Goal: Task Accomplishment & Management: Manage account settings

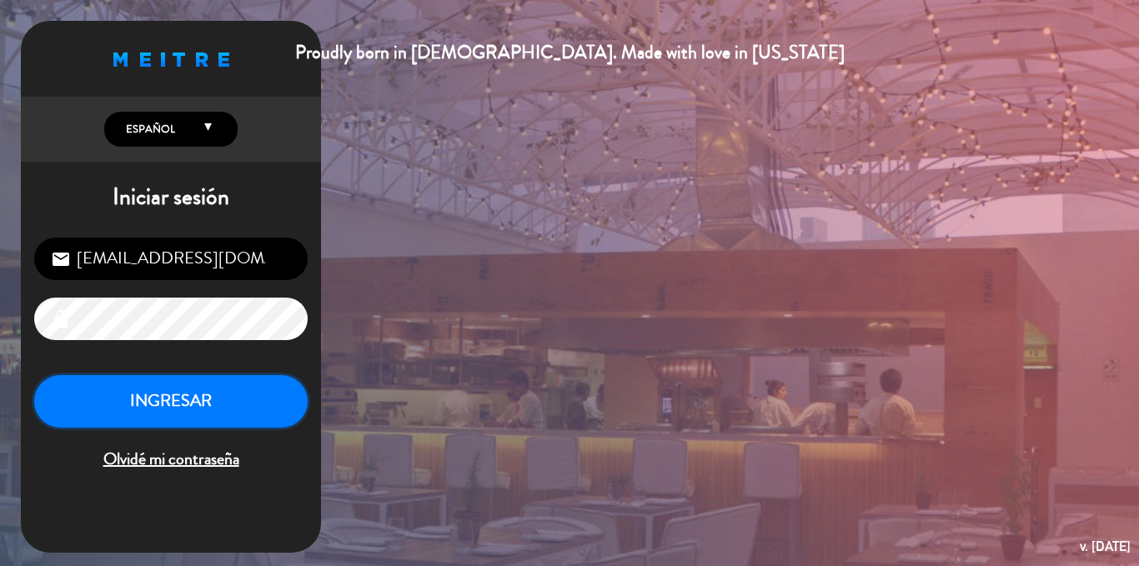
click at [143, 391] on button "INGRESAR" at bounding box center [171, 401] width 274 height 53
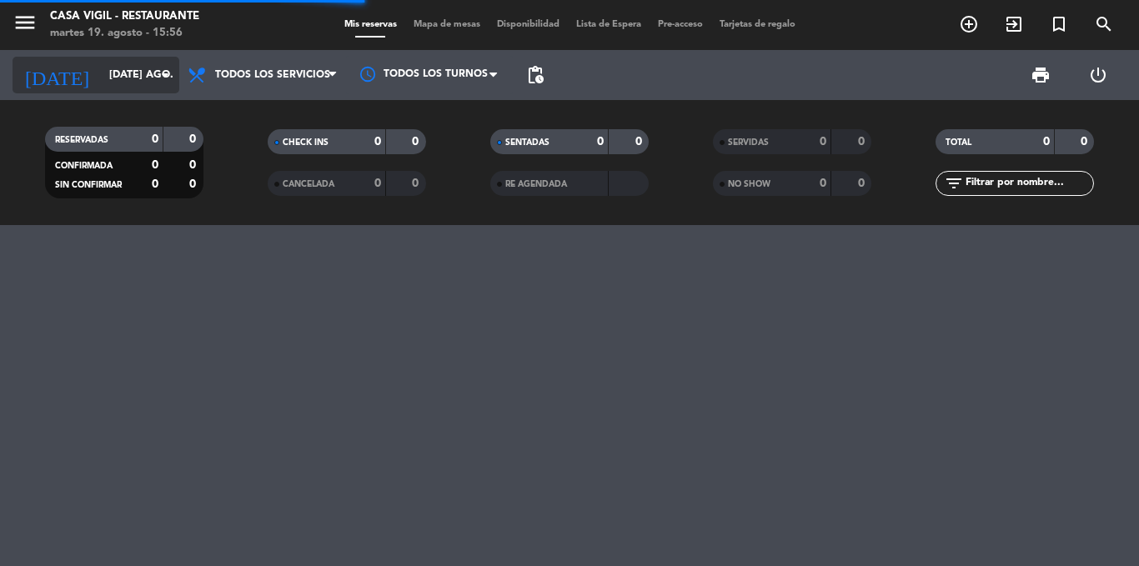
click at [148, 83] on input "[DATE] ago." at bounding box center [171, 75] width 141 height 28
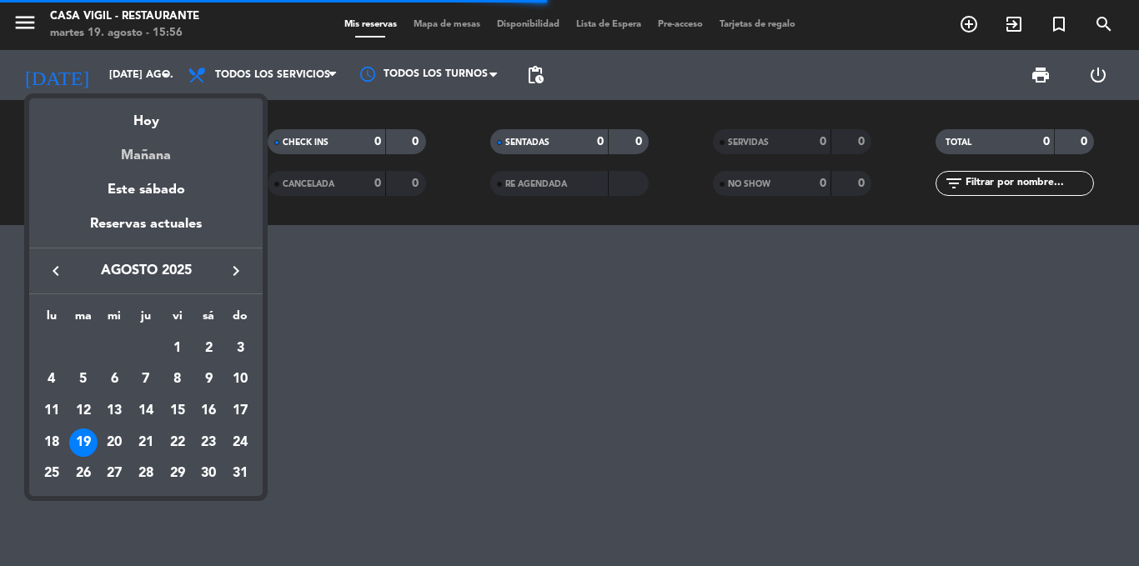
click at [128, 152] on div "Mañana" at bounding box center [146, 150] width 234 height 34
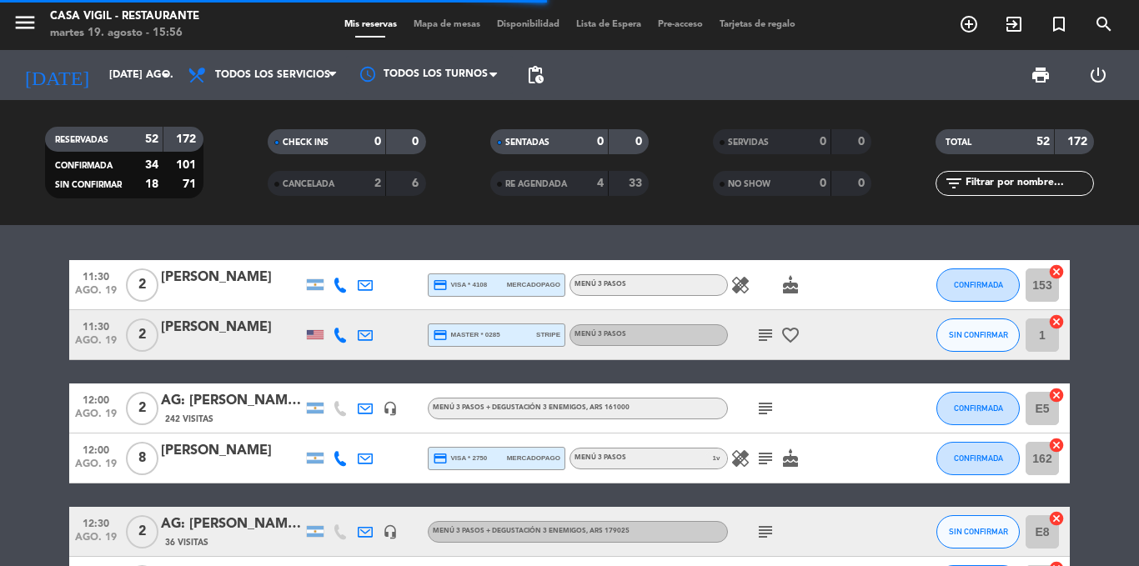
type input "mié. 20 ago."
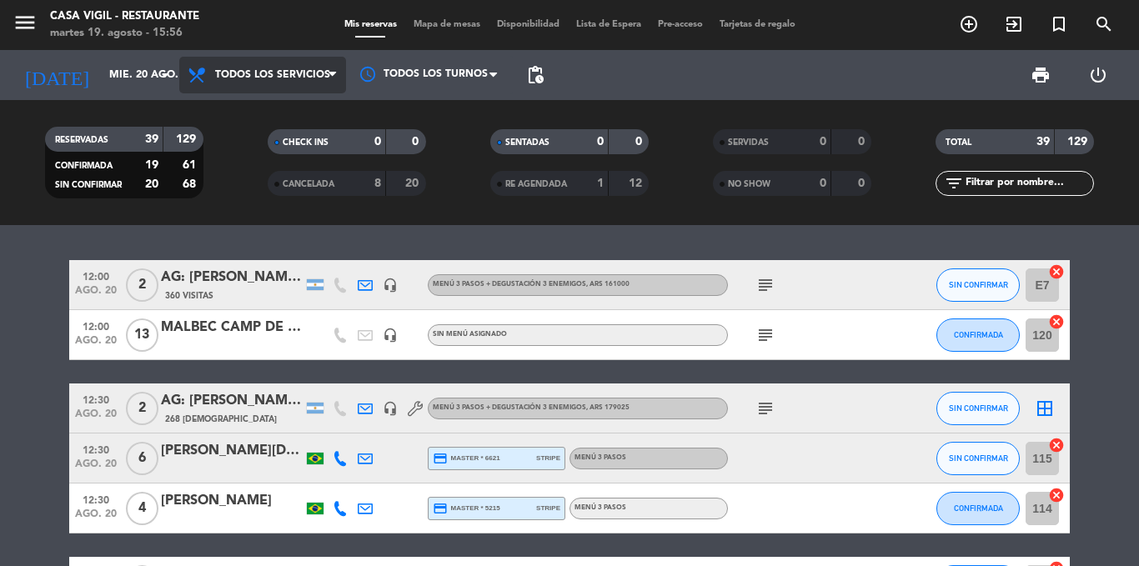
click at [242, 83] on span "Todos los servicios" at bounding box center [262, 75] width 167 height 37
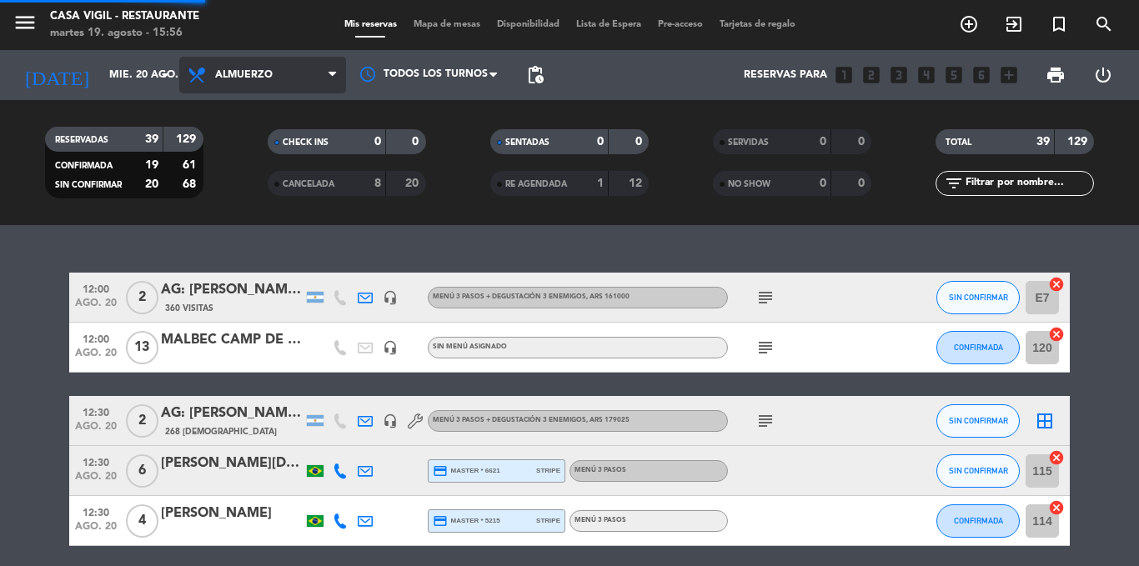
click at [228, 151] on div "menu Casa [PERSON_NAME] - Restaurante martes 19. agosto - 15:56 Mis reservas Ma…" at bounding box center [569, 112] width 1139 height 225
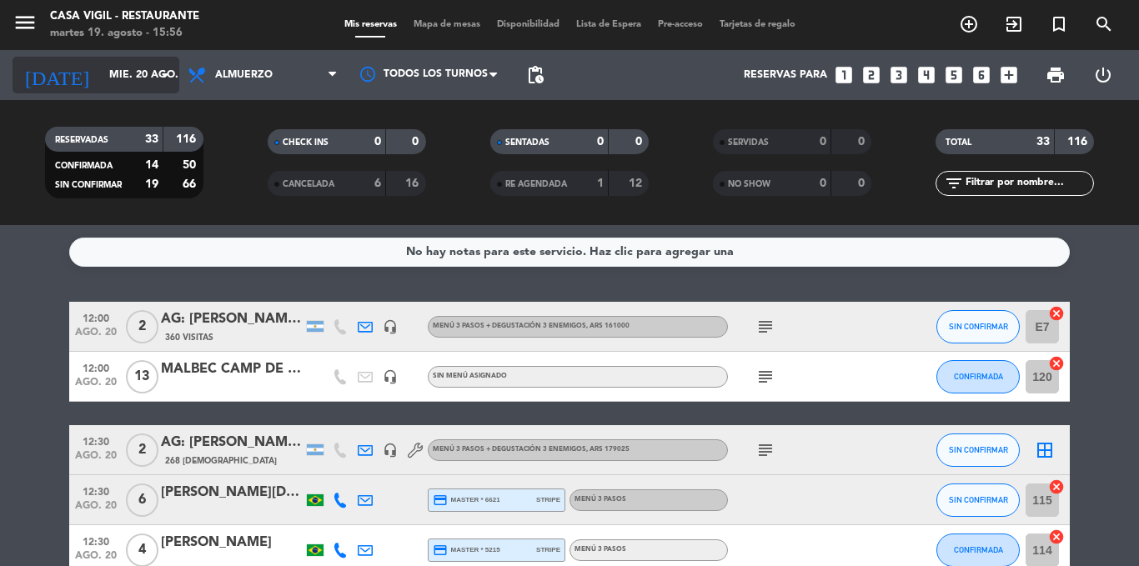
click at [156, 87] on input "mié. 20 ago." at bounding box center [171, 75] width 141 height 28
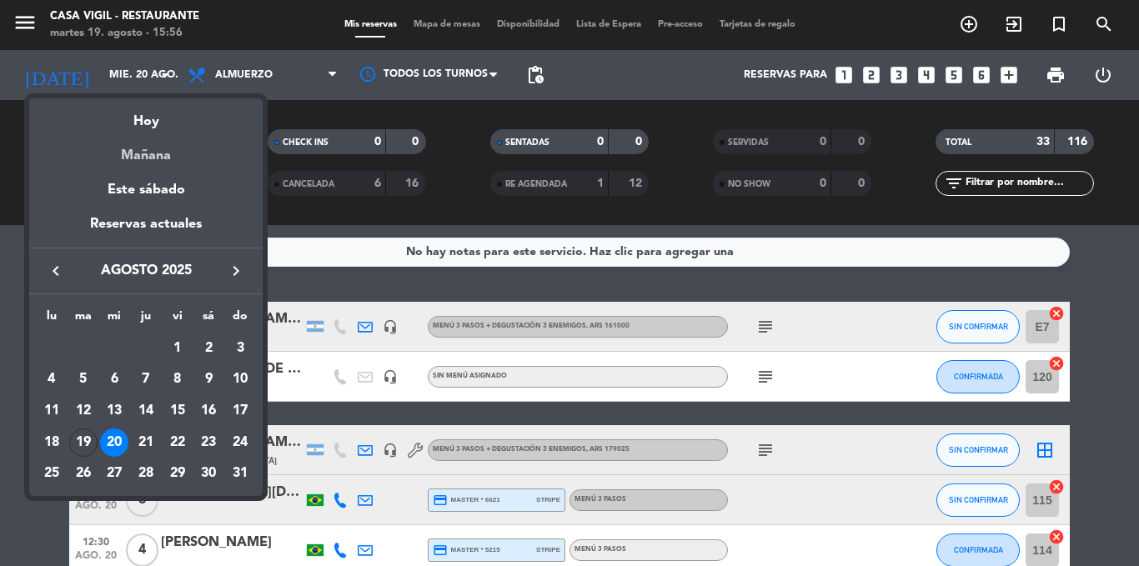
click at [135, 150] on div "Mañana" at bounding box center [146, 150] width 234 height 34
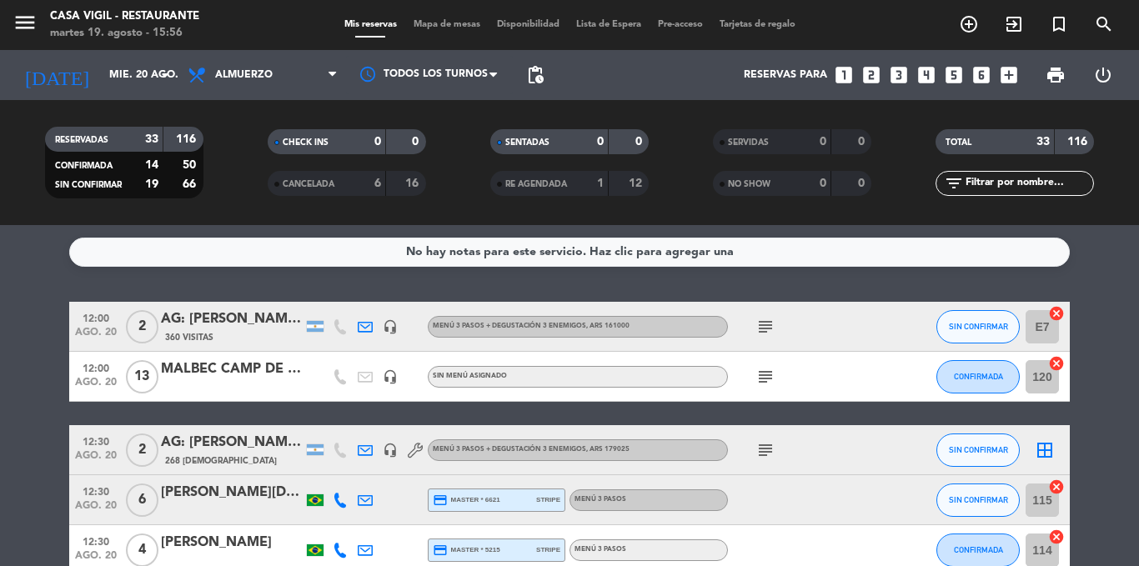
click at [217, 183] on filter-checkbox "RESERVADAS 33 116 CONFIRMADA 14 50 SIN CONFIRMAR 19 66" at bounding box center [124, 163] width 223 height 72
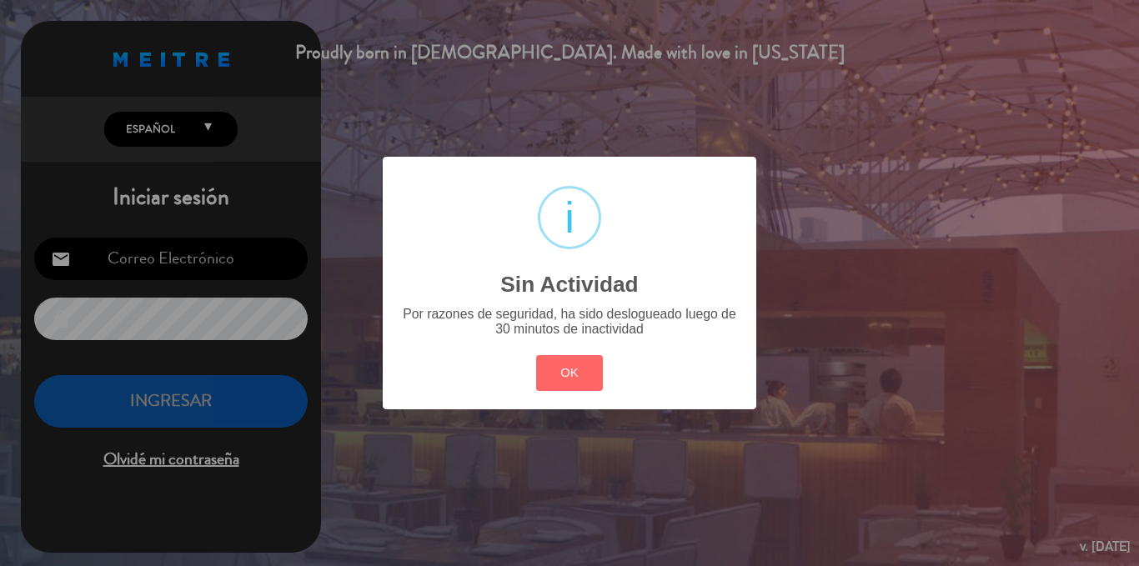
type input "[EMAIL_ADDRESS][DOMAIN_NAME]"
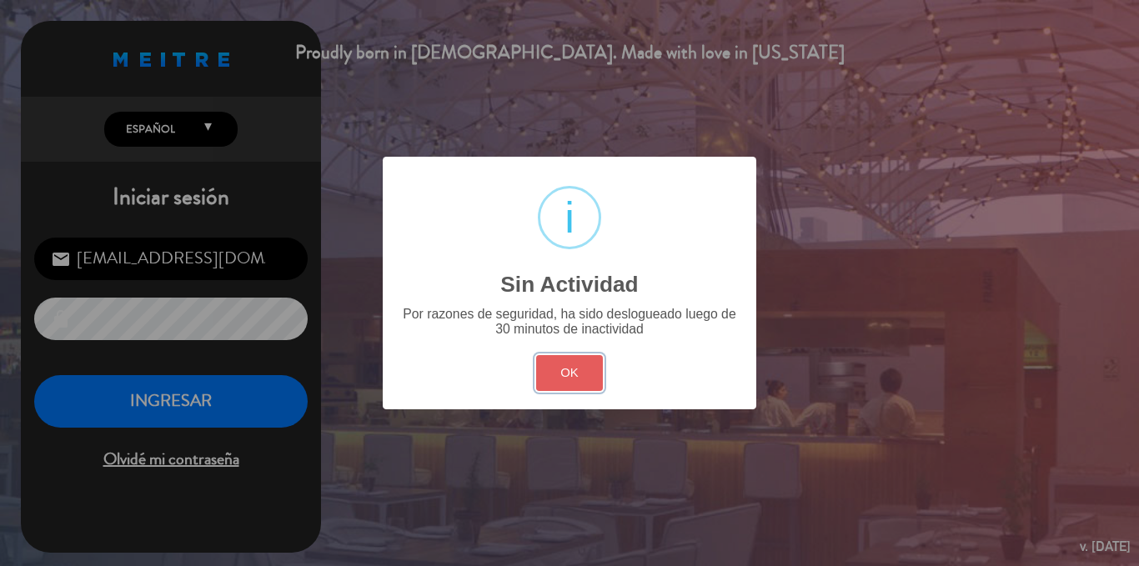
click at [573, 374] on button "OK" at bounding box center [570, 373] width 68 height 36
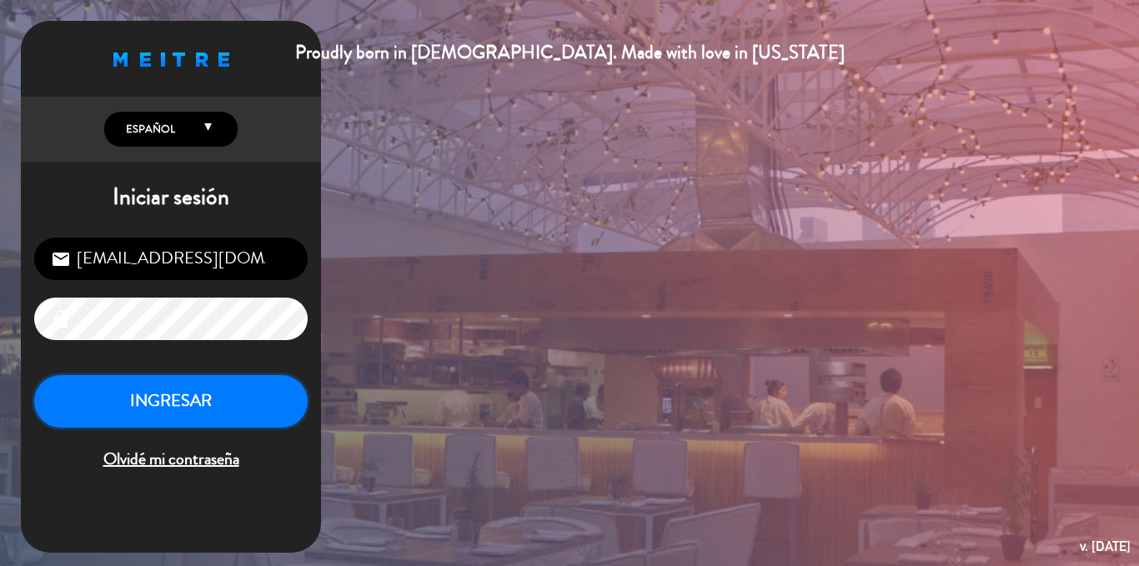
click at [258, 390] on button "INGRESAR" at bounding box center [171, 401] width 274 height 53
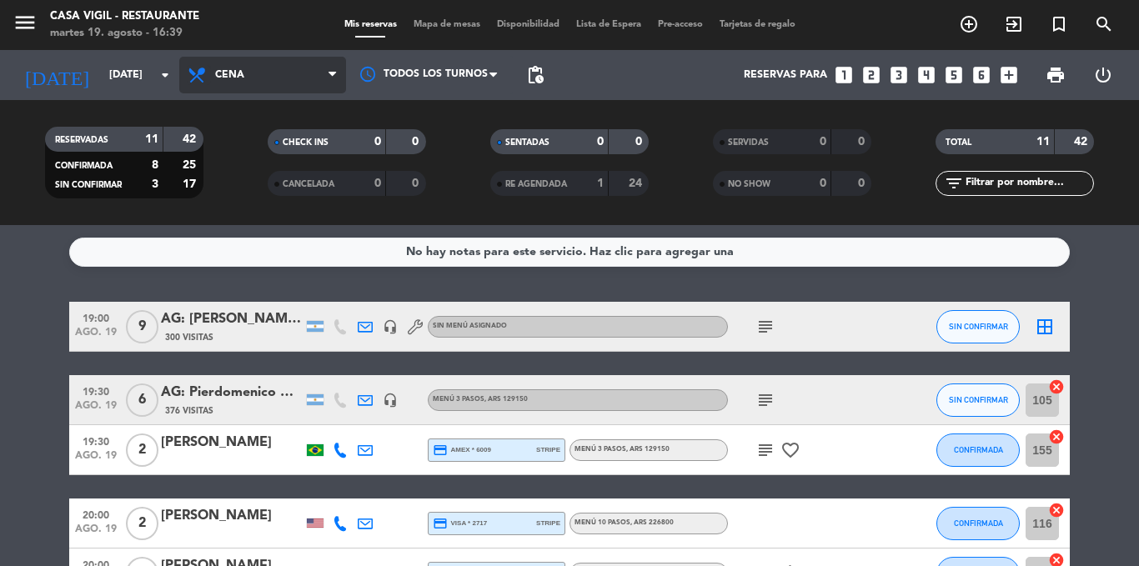
click at [209, 72] on icon at bounding box center [199, 75] width 24 height 20
click at [226, 156] on div "menu Casa Vigil - Restaurante martes 19. agosto - 16:39 Mis reservas Mapa de me…" at bounding box center [569, 112] width 1139 height 225
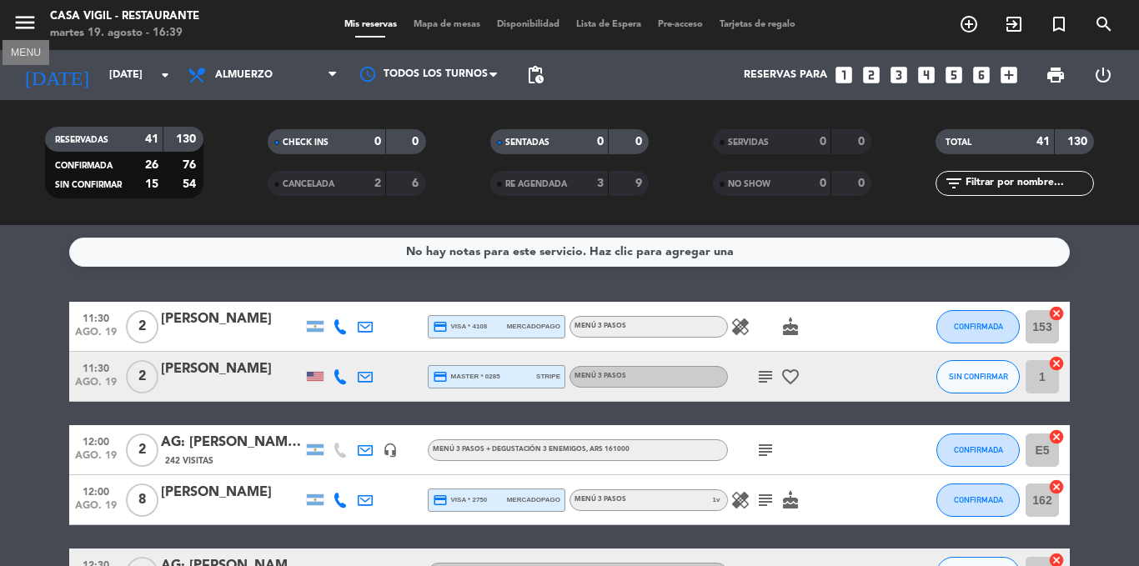
click at [27, 23] on icon "menu" at bounding box center [25, 22] width 25 height 25
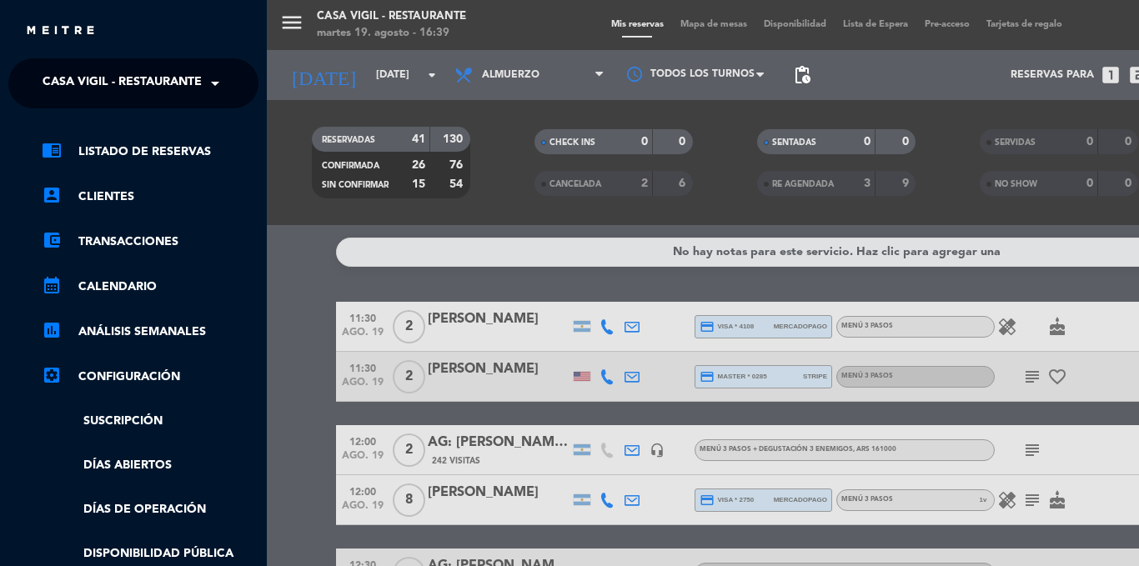
click at [354, 61] on div "menu Casa Vigil - Restaurante martes 19. agosto - 16:39 Mis reservas Mapa de me…" at bounding box center [836, 283] width 1139 height 566
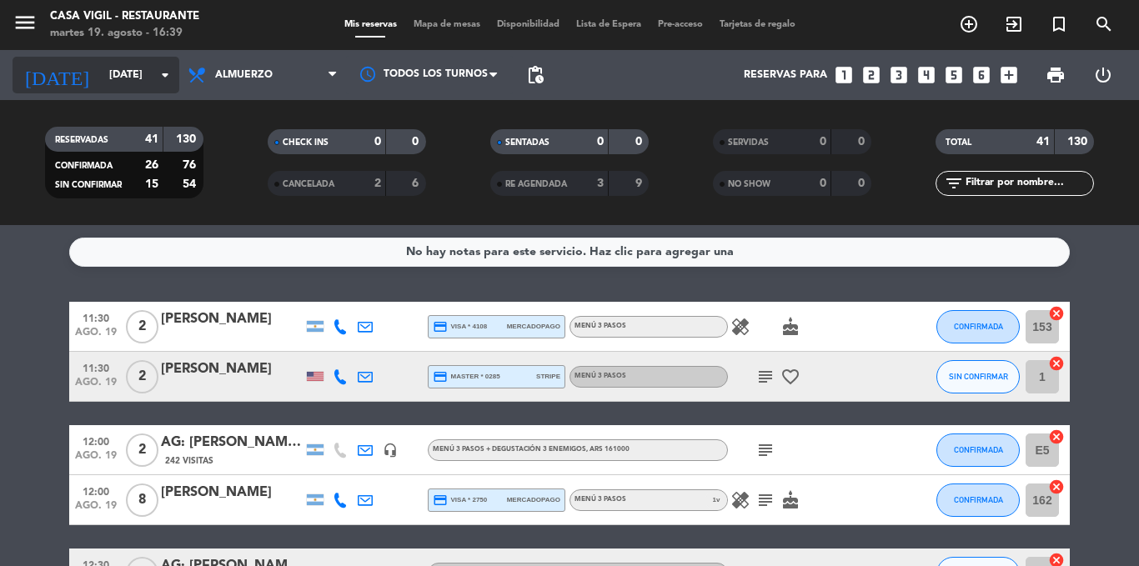
click at [150, 88] on input "[DATE] ago." at bounding box center [171, 75] width 141 height 28
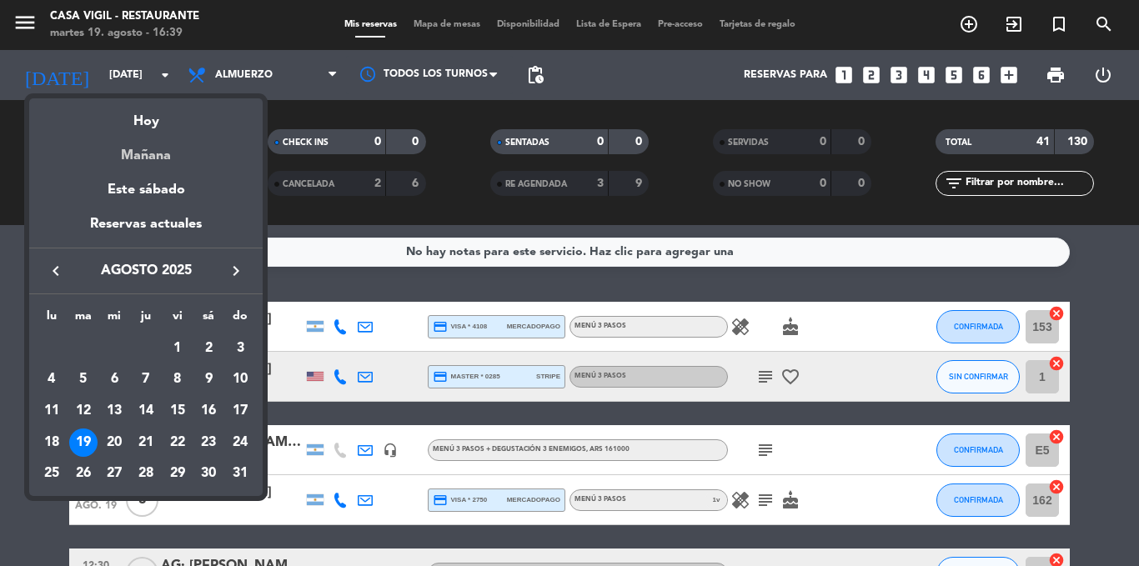
click at [159, 154] on div "Mañana" at bounding box center [146, 150] width 234 height 34
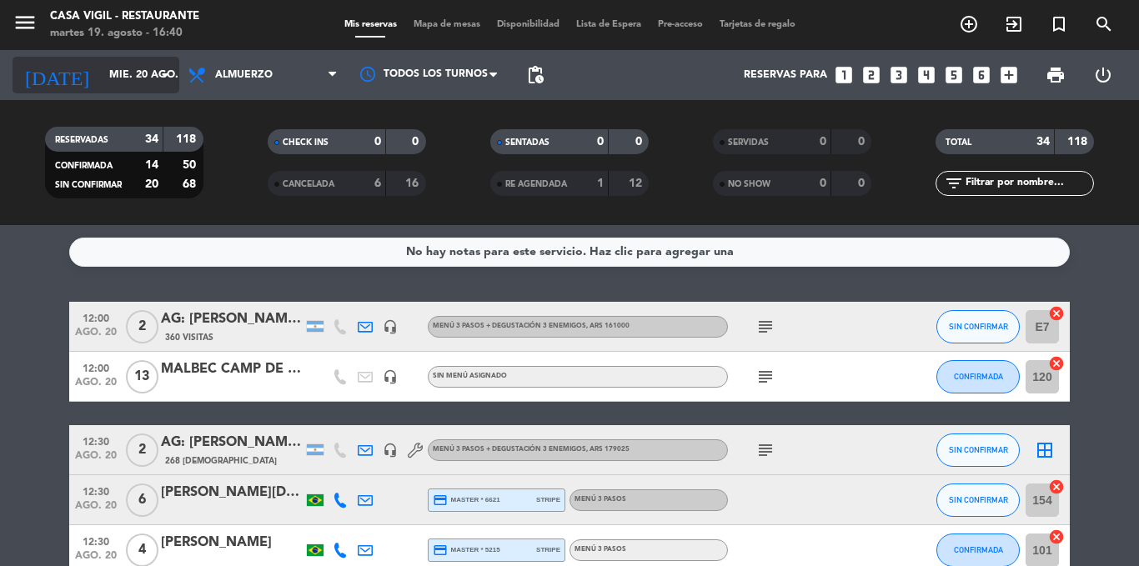
click at [118, 78] on input "mié. 20 ago." at bounding box center [171, 75] width 141 height 28
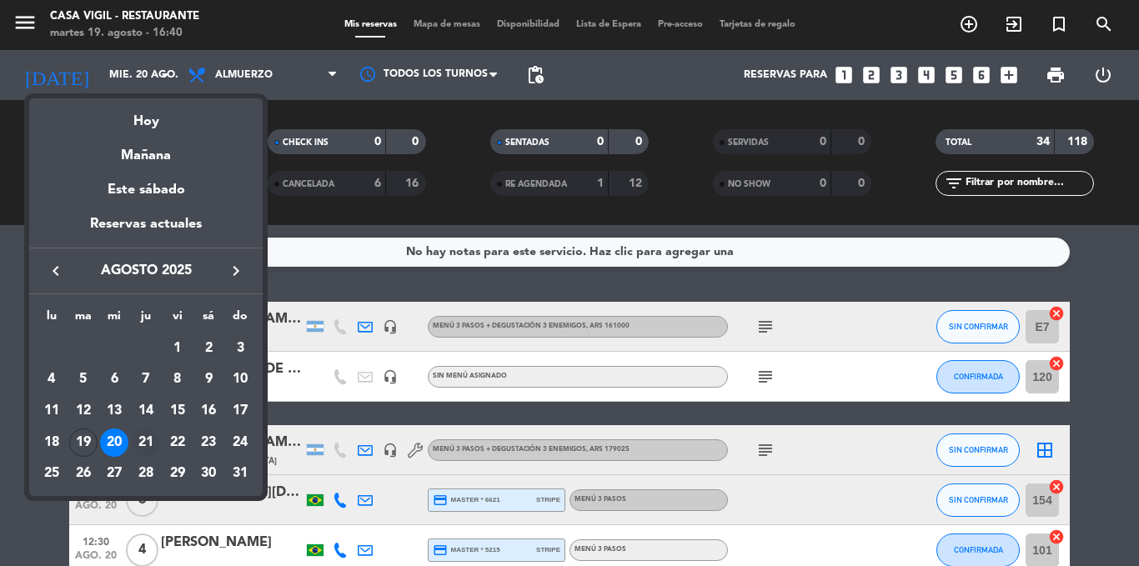
click at [147, 435] on div "21" at bounding box center [146, 443] width 28 height 28
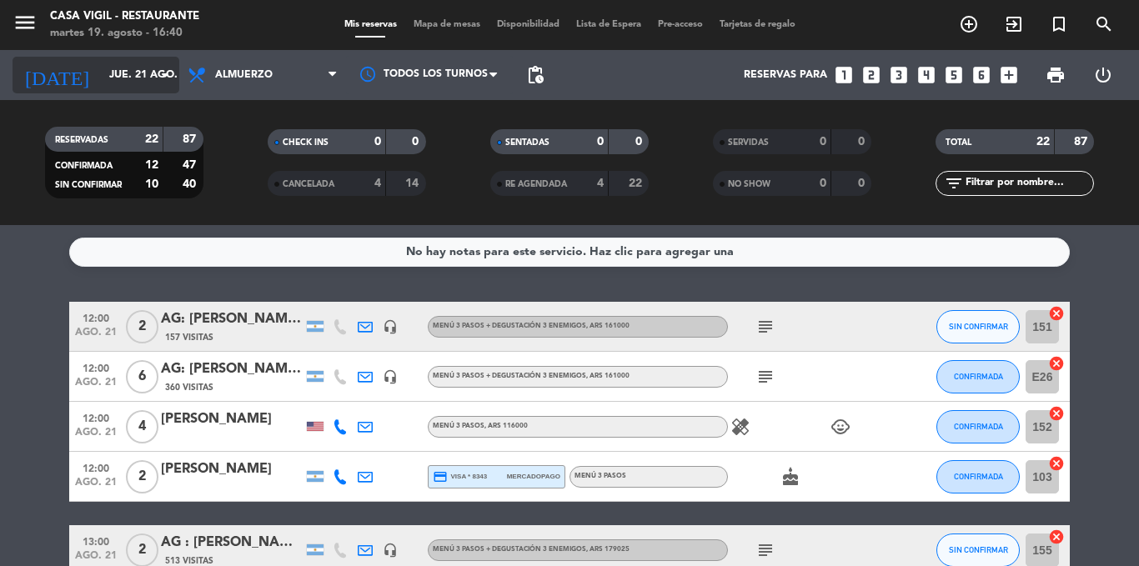
click at [118, 80] on input "jue. 21 ago." at bounding box center [171, 75] width 141 height 28
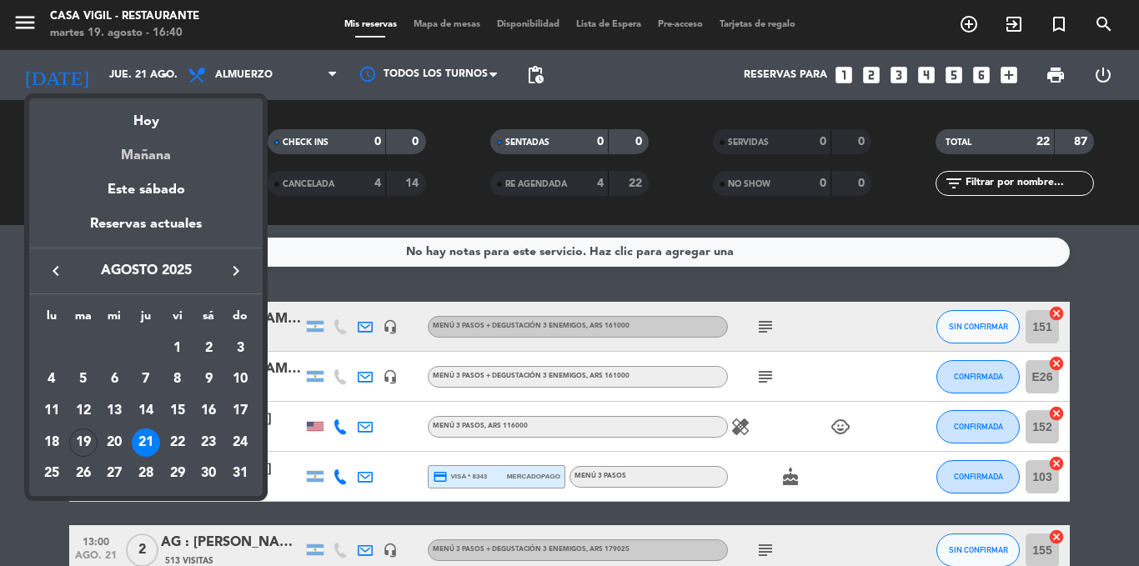
click at [131, 164] on div "Mañana" at bounding box center [146, 150] width 234 height 34
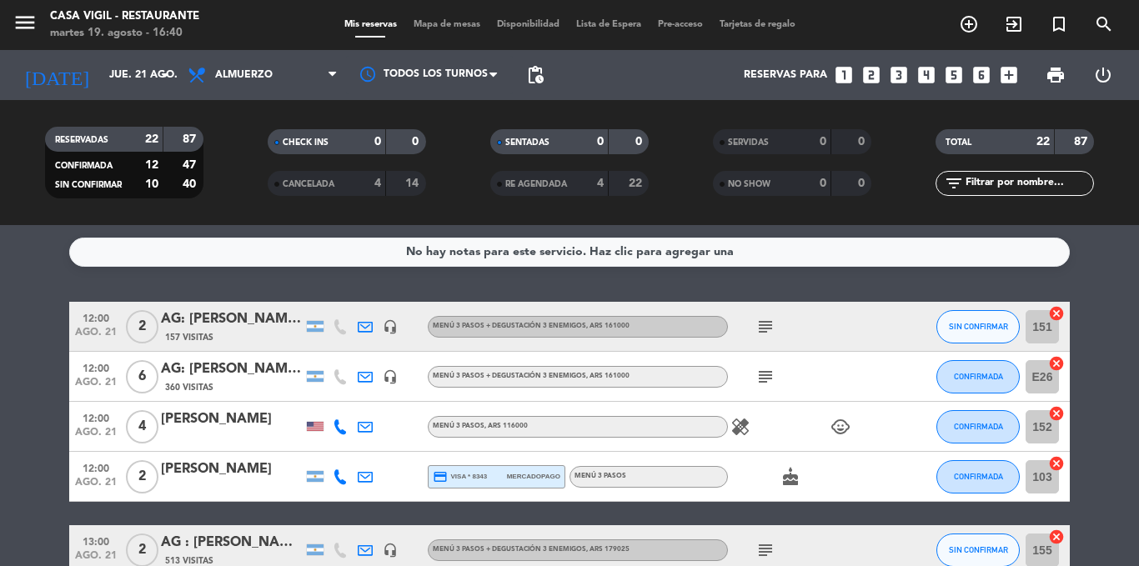
type input "mié. 20 ago."
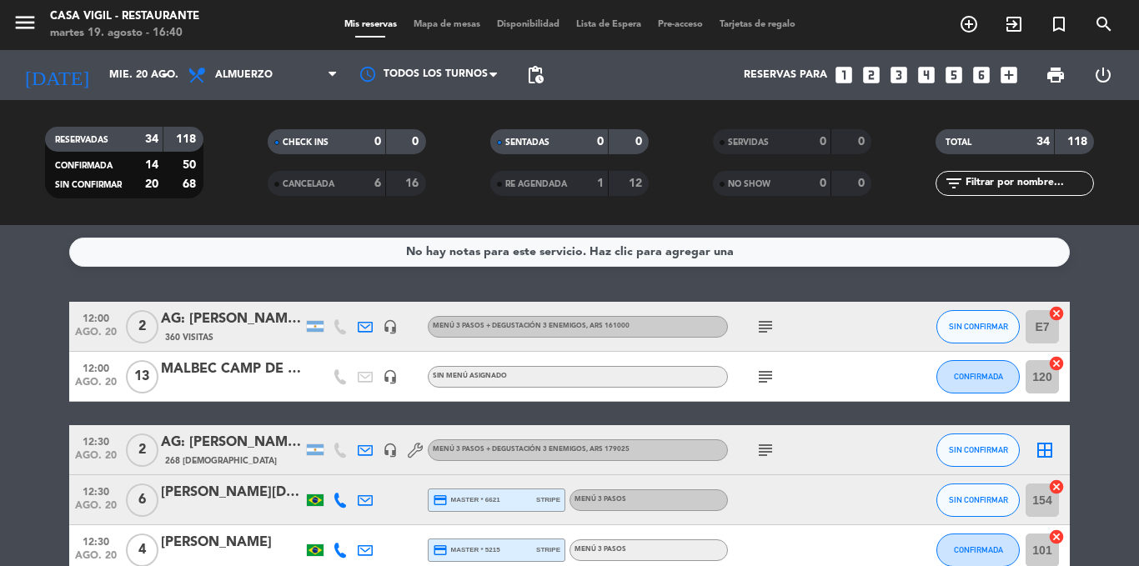
click at [50, 294] on div "No hay notas para este servicio. Haz clic para agregar una 12:00 ago. 20 2 AG: …" at bounding box center [569, 395] width 1139 height 341
click at [213, 363] on div "MALBEC CAMP DE [US_STATE]" at bounding box center [232, 370] width 142 height 22
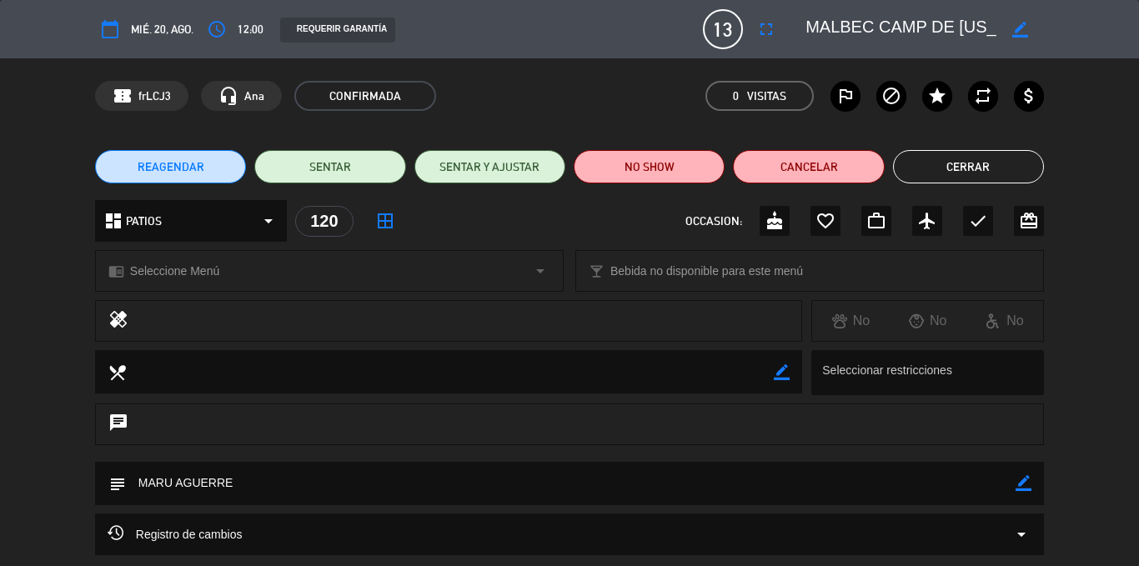
scroll to position [0, 78]
drag, startPoint x: 968, startPoint y: 23, endPoint x: 1117, endPoint y: 15, distance: 149.5
click at [1117, 15] on div "calendar_today mié. 20, ago. access_time 12:00 REQUERIR GARANTÍA 13 MALBEC CAMP…" at bounding box center [569, 29] width 1139 height 58
click at [20, 362] on div "local_dining border_color Seleccionar restricciones" at bounding box center [569, 376] width 1139 height 53
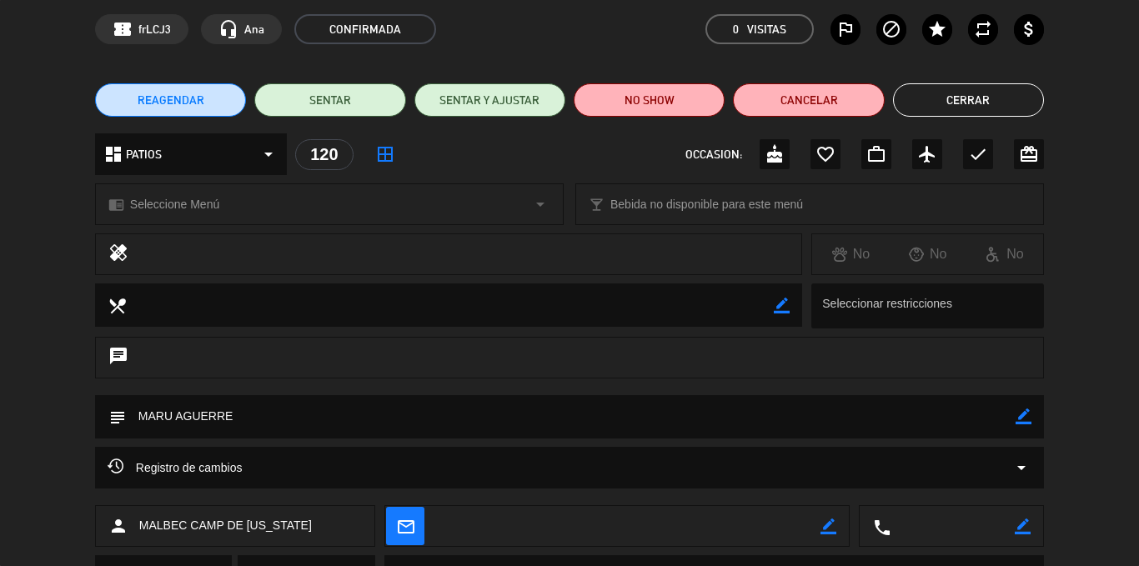
scroll to position [100, 0]
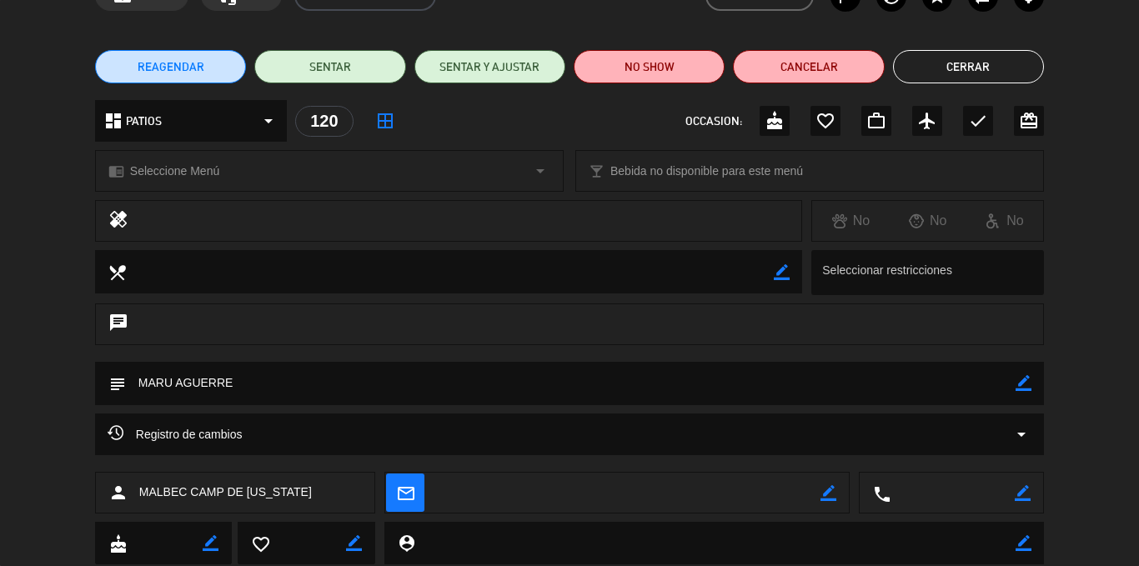
click at [981, 68] on button "Cerrar" at bounding box center [968, 66] width 151 height 33
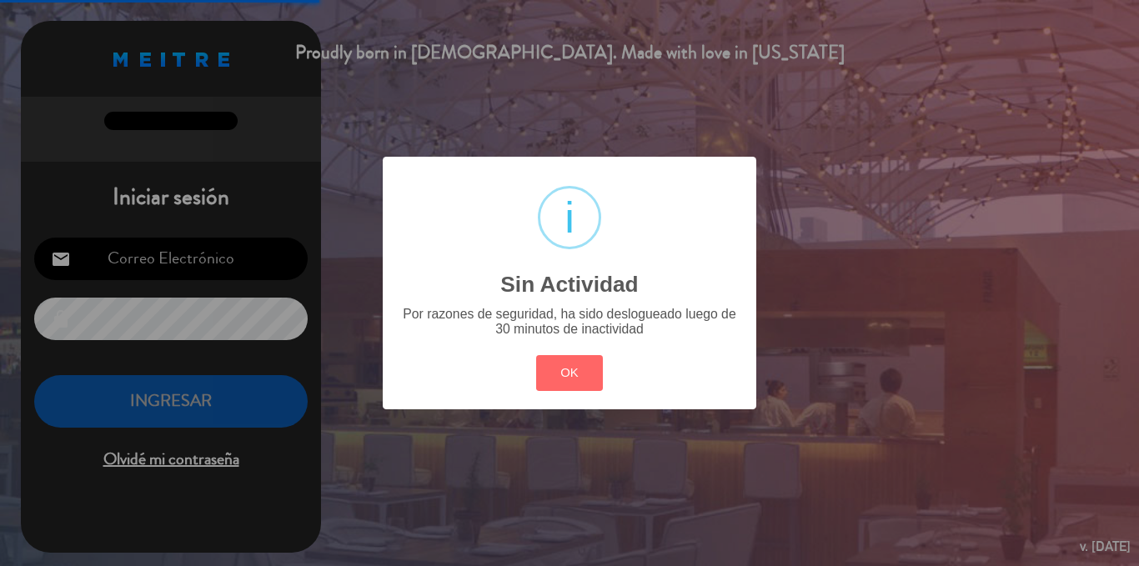
type input "[EMAIL_ADDRESS][DOMAIN_NAME]"
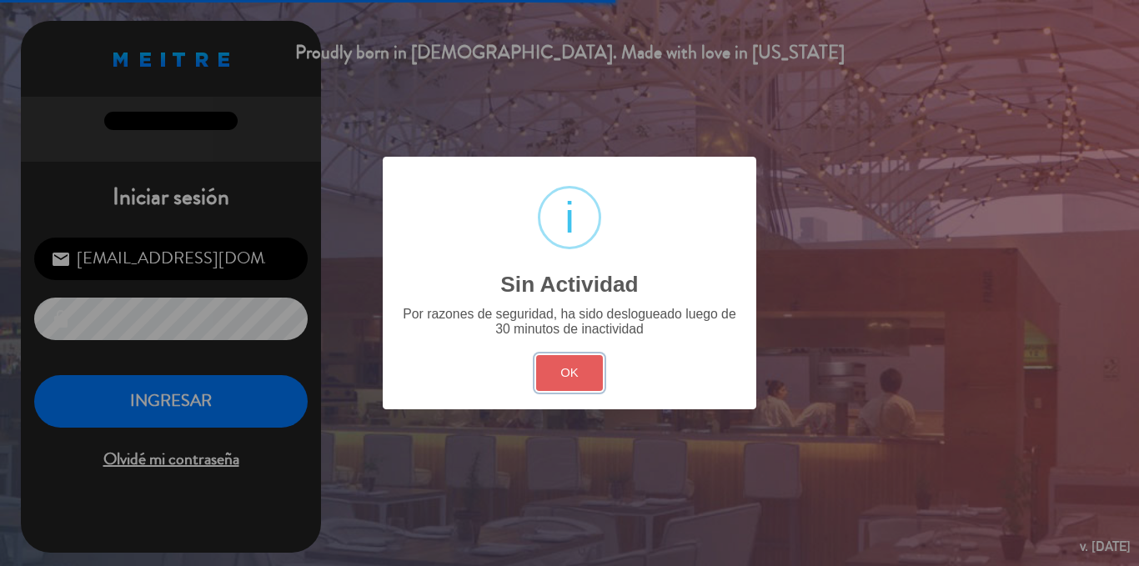
click at [579, 370] on button "OK" at bounding box center [570, 373] width 68 height 36
